Goal: Find specific page/section: Find specific page/section

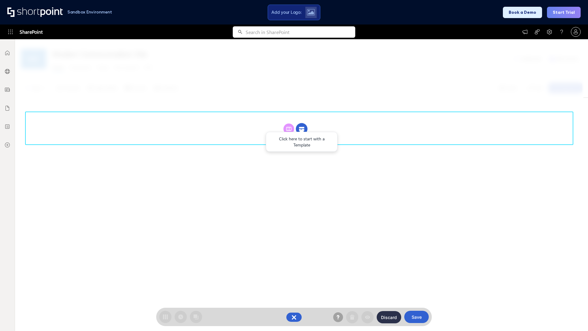
click at [302, 129] on circle at bounding box center [302, 129] width 12 height 12
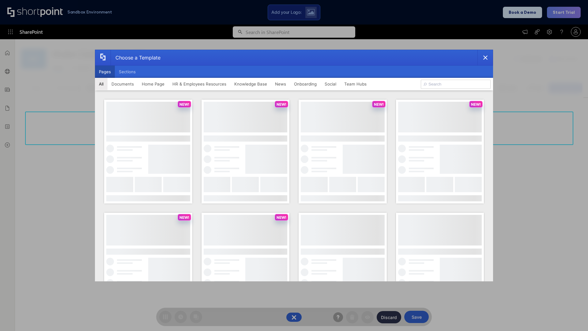
click at [105, 72] on button "Pages" at bounding box center [105, 72] width 20 height 12
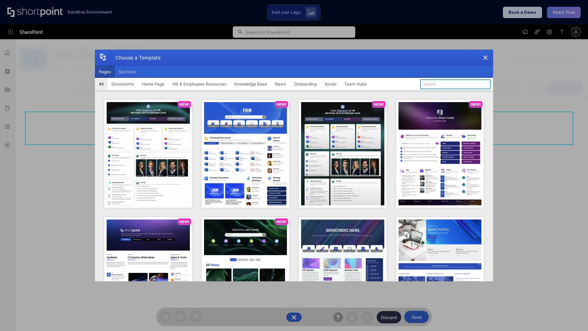
type input "HR 10"
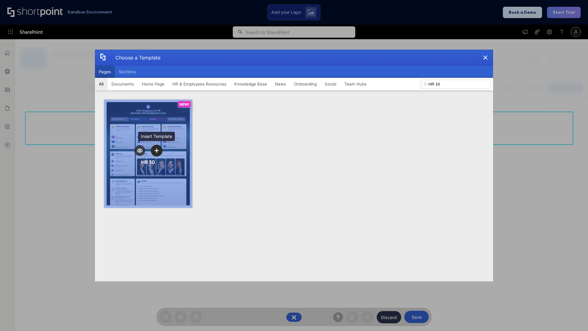
click at [156, 150] on icon "template selector" at bounding box center [156, 150] width 4 height 4
